Goal: Find specific page/section: Find specific page/section

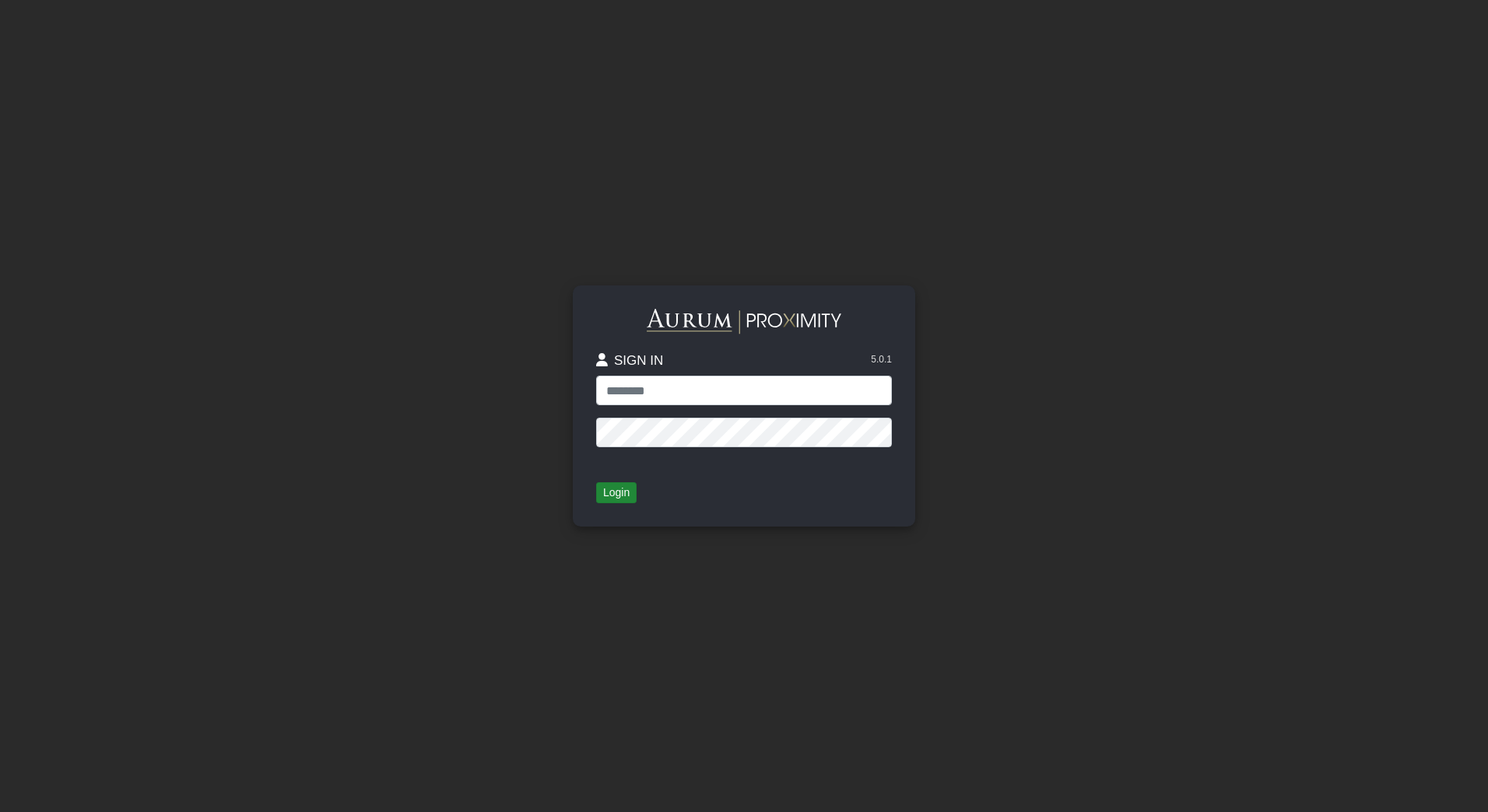
type input "**********"
click at [612, 493] on button "Login" at bounding box center [616, 493] width 41 height 22
